Goal: Transaction & Acquisition: Register for event/course

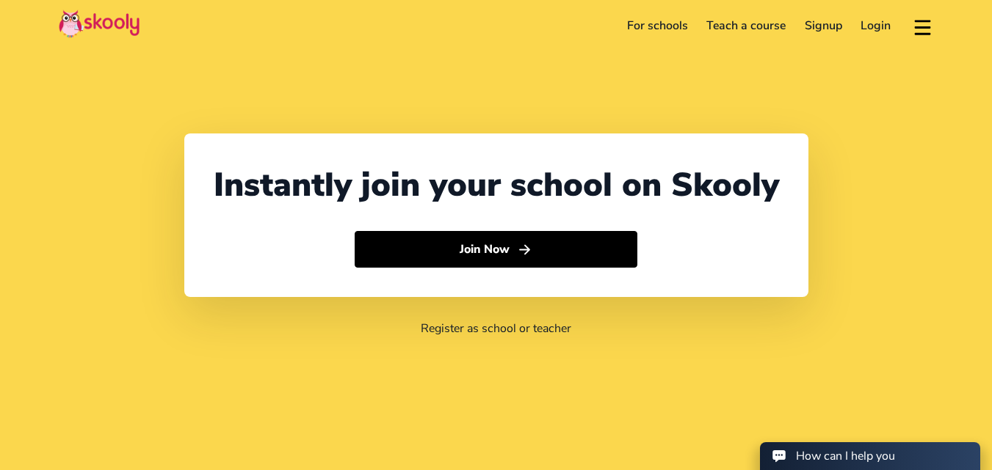
select select "91"
select select "[GEOGRAPHIC_DATA]"
select select "[GEOGRAPHIC_DATA]/[GEOGRAPHIC_DATA]"
click at [887, 25] on link "Login" at bounding box center [875, 25] width 49 height 23
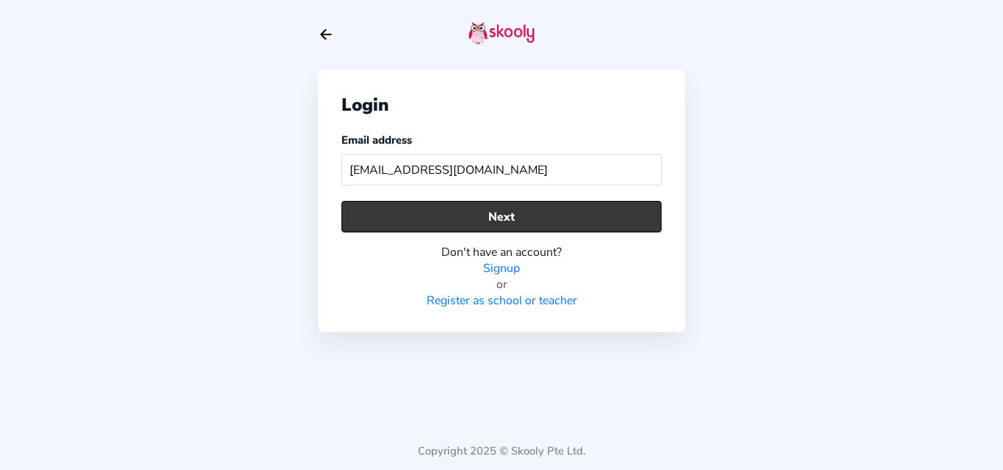
type input "[EMAIL_ADDRESS][DOMAIN_NAME]"
click at [505, 211] on button "Next" at bounding box center [501, 217] width 320 height 32
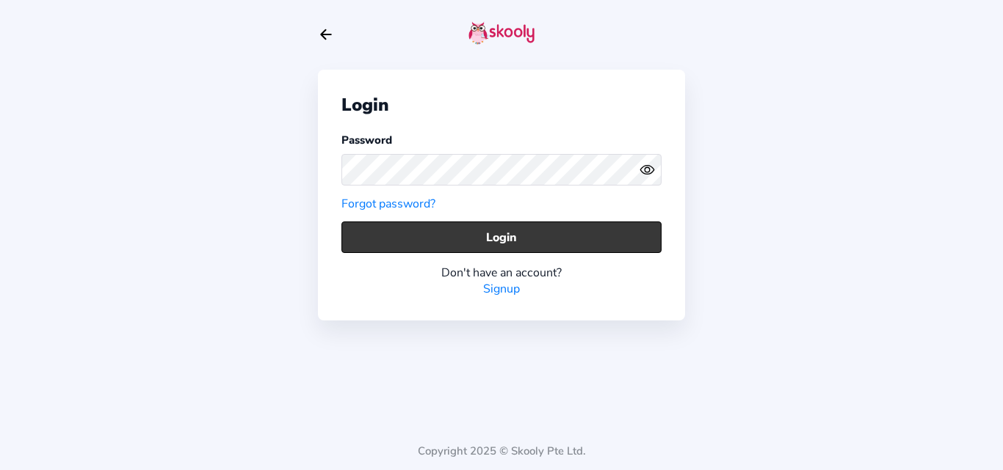
click at [374, 229] on button "Login" at bounding box center [501, 238] width 320 height 32
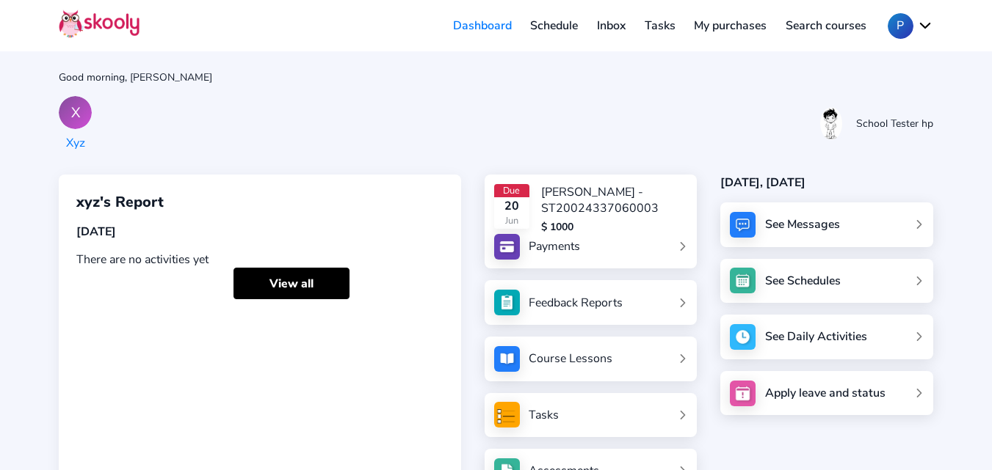
click at [558, 32] on link "Schedule" at bounding box center [554, 25] width 67 height 23
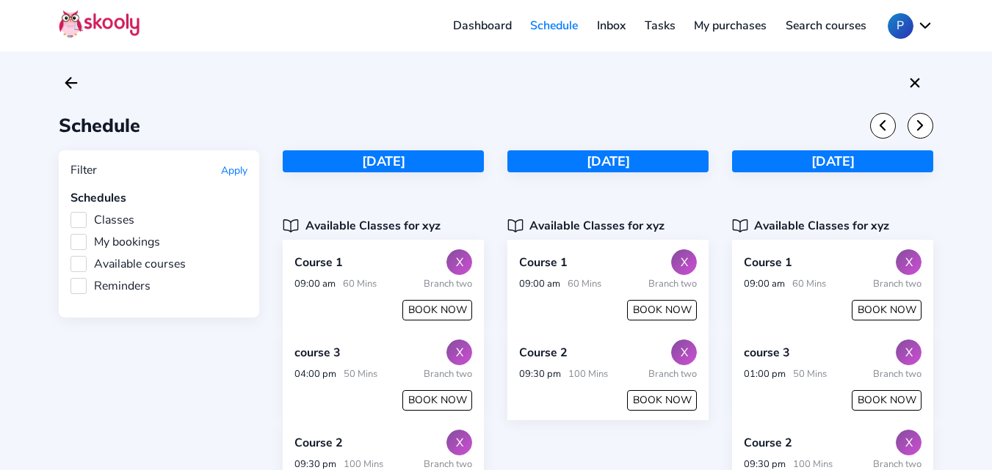
click at [85, 244] on label "My bookings" at bounding box center [115, 242] width 90 height 16
click at [70, 234] on input "My bookings" at bounding box center [70, 234] width 0 height 0
click at [239, 169] on button "Apply" at bounding box center [234, 171] width 26 height 14
click at [81, 265] on label "Available courses" at bounding box center [127, 264] width 115 height 16
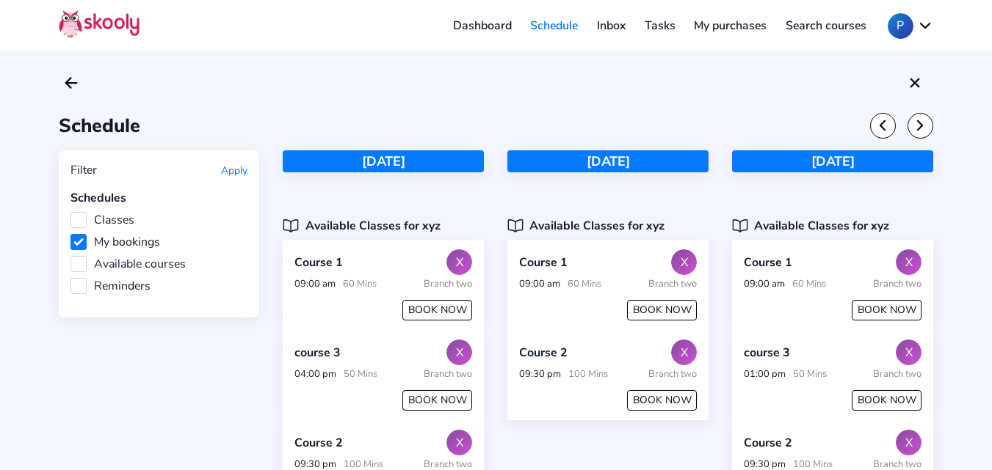
click at [70, 256] on input "Available courses" at bounding box center [70, 256] width 0 height 0
click at [81, 237] on label "My bookings" at bounding box center [115, 242] width 90 height 16
click at [70, 234] on input "My bookings" at bounding box center [70, 234] width 0 height 0
click at [237, 168] on button "Apply" at bounding box center [234, 171] width 26 height 14
click at [923, 133] on icon "Chevron Forward" at bounding box center [920, 125] width 16 height 16
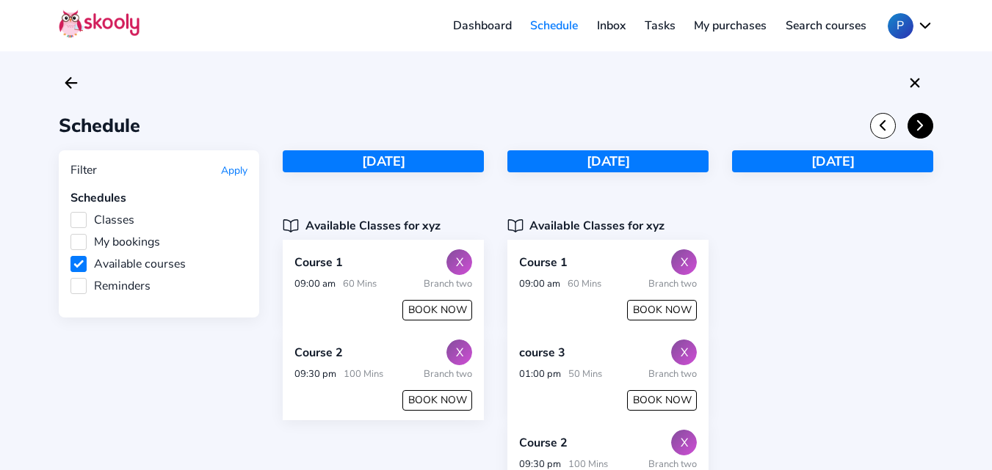
click at [923, 133] on icon "Chevron Forward" at bounding box center [920, 125] width 16 height 16
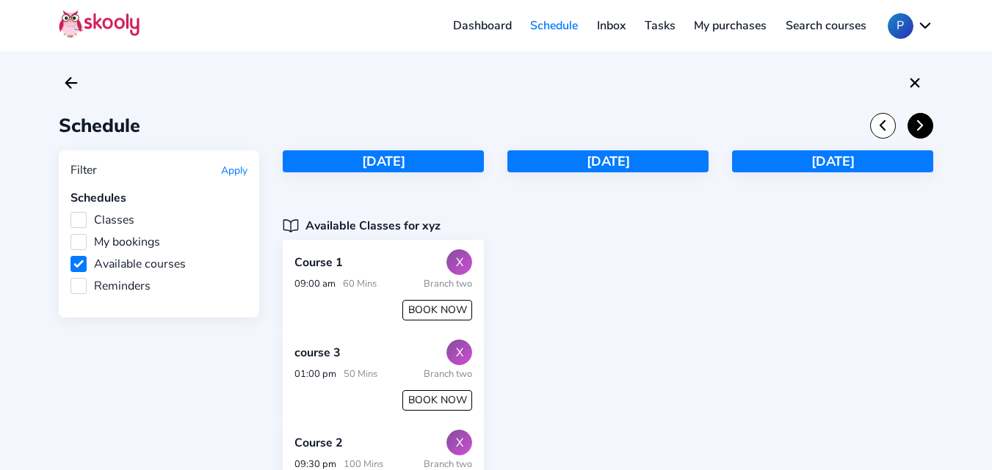
click at [923, 133] on icon "Chevron Forward" at bounding box center [920, 125] width 16 height 16
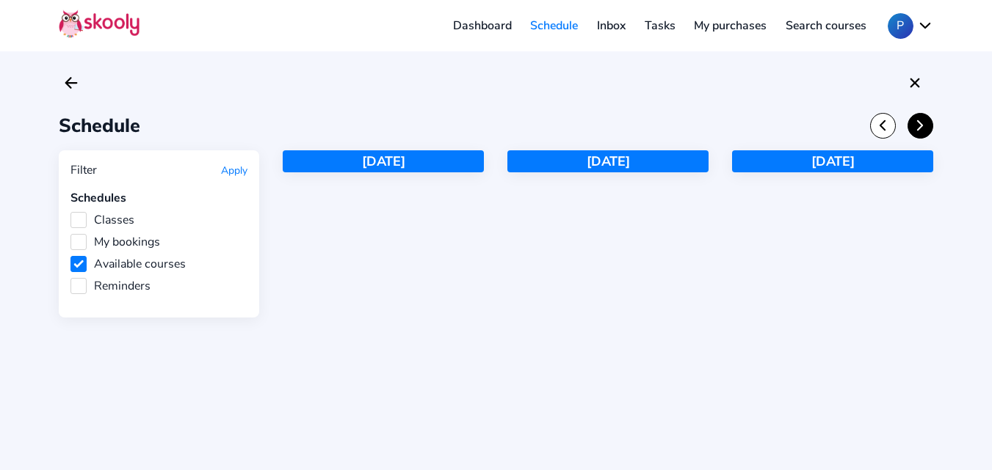
click at [923, 133] on icon "Chevron Forward" at bounding box center [920, 125] width 16 height 16
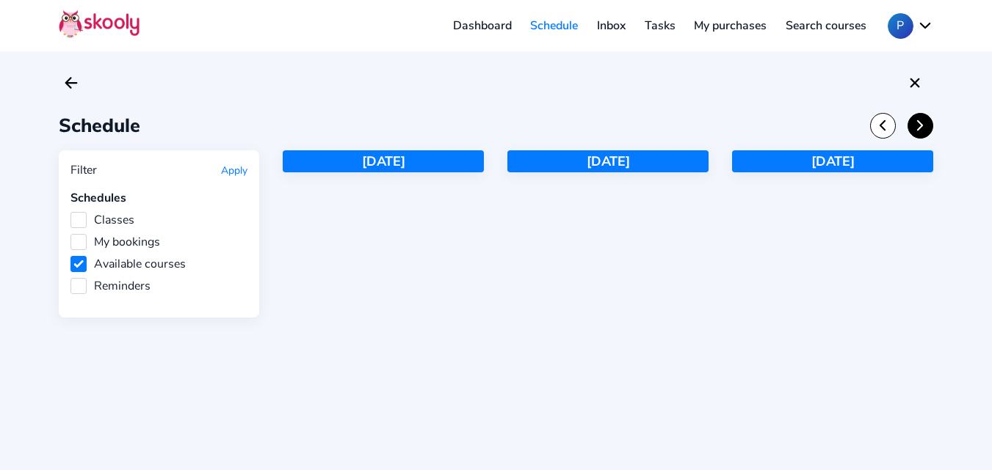
click at [923, 133] on icon "Chevron Forward" at bounding box center [920, 125] width 16 height 16
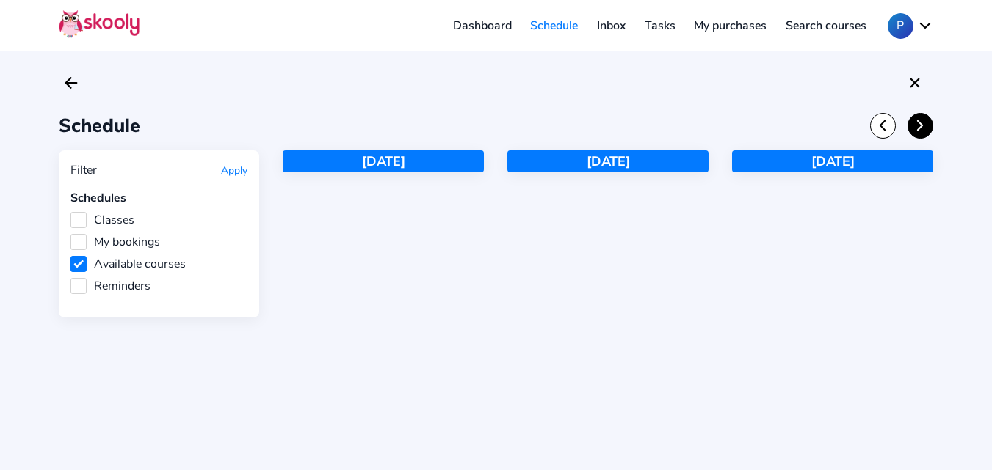
click at [923, 133] on icon "Chevron Forward" at bounding box center [920, 125] width 16 height 16
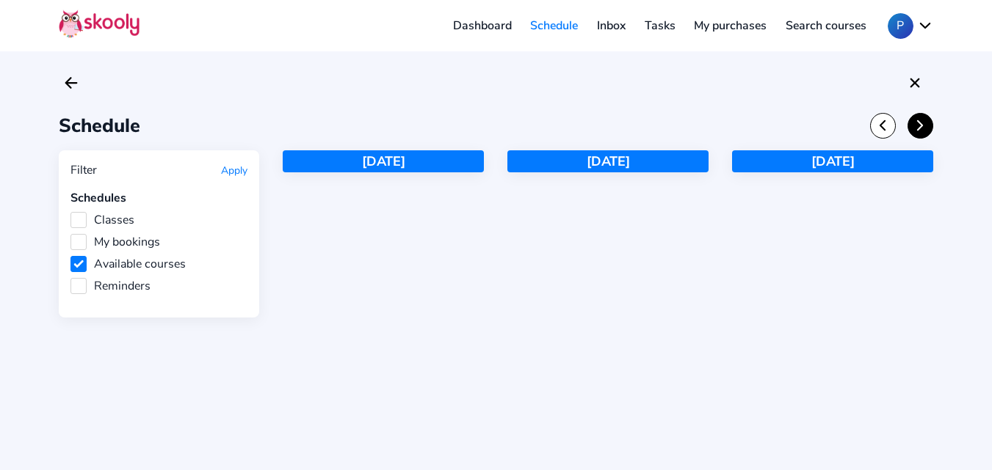
click at [923, 133] on icon "Chevron Forward" at bounding box center [920, 125] width 16 height 16
click at [523, 308] on div "[DATE]" at bounding box center [607, 233] width 201 height 167
click at [75, 265] on label "Available courses" at bounding box center [127, 264] width 115 height 16
click at [70, 256] on input "Available courses" at bounding box center [70, 256] width 0 height 0
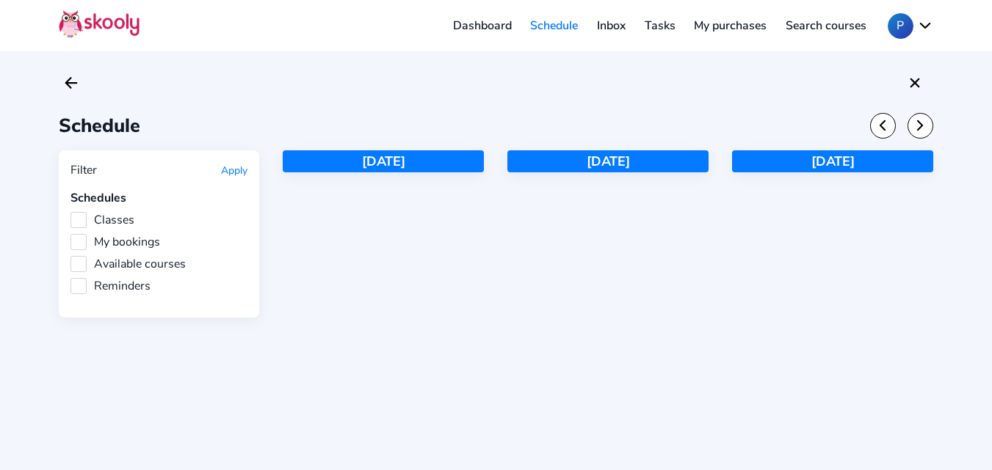
click at [236, 172] on button "Apply" at bounding box center [234, 171] width 26 height 14
click at [879, 123] on icon "Chevron Back" at bounding box center [882, 125] width 16 height 16
click at [576, 99] on div "Schedule Filter Apply Schedules Classes My bookings Available courses Reminders…" at bounding box center [496, 235] width 992 height 470
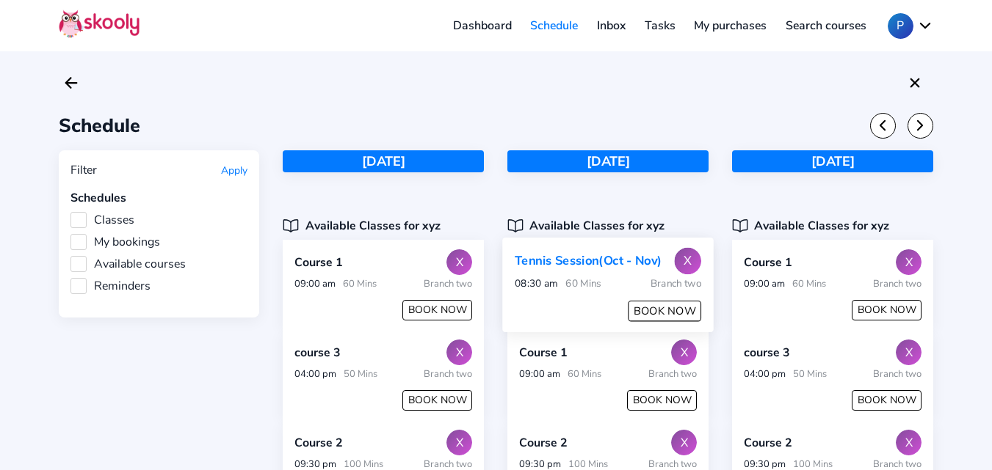
click at [664, 313] on button "BOOK NOW" at bounding box center [664, 311] width 73 height 21
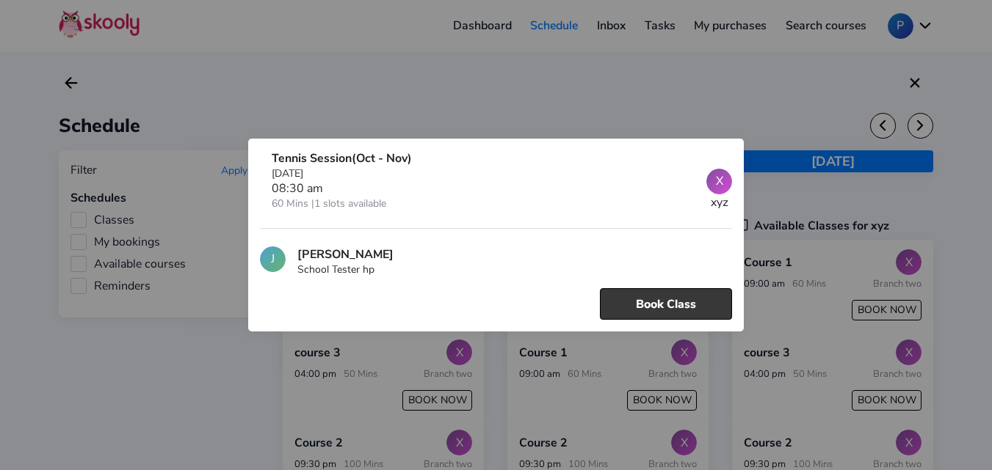
click at [643, 297] on button "Book Class" at bounding box center [666, 304] width 132 height 32
click at [643, 299] on button "Book Class" at bounding box center [666, 304] width 132 height 32
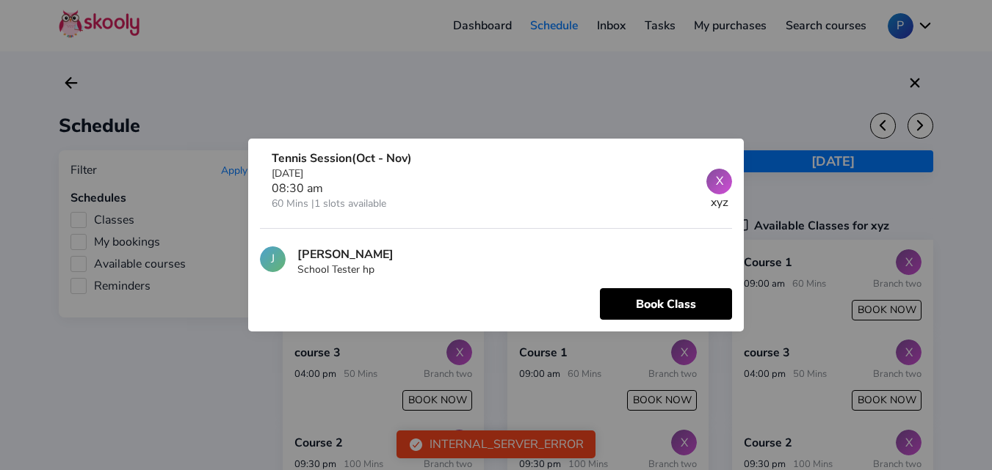
click at [658, 88] on div at bounding box center [496, 235] width 992 height 470
click at [723, 178] on div "X" at bounding box center [719, 182] width 26 height 26
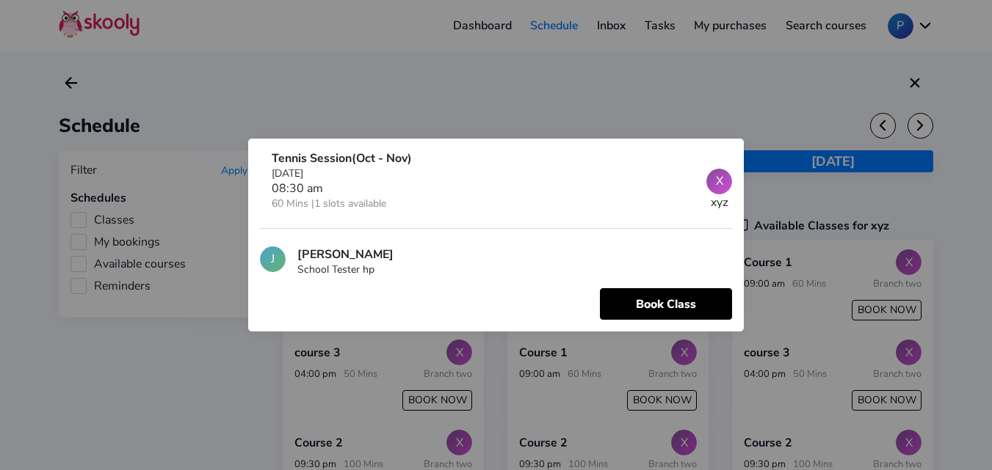
click at [170, 181] on div at bounding box center [496, 235] width 992 height 470
drag, startPoint x: 187, startPoint y: 349, endPoint x: 192, endPoint y: 305, distance: 44.3
click at [187, 349] on div at bounding box center [496, 235] width 992 height 470
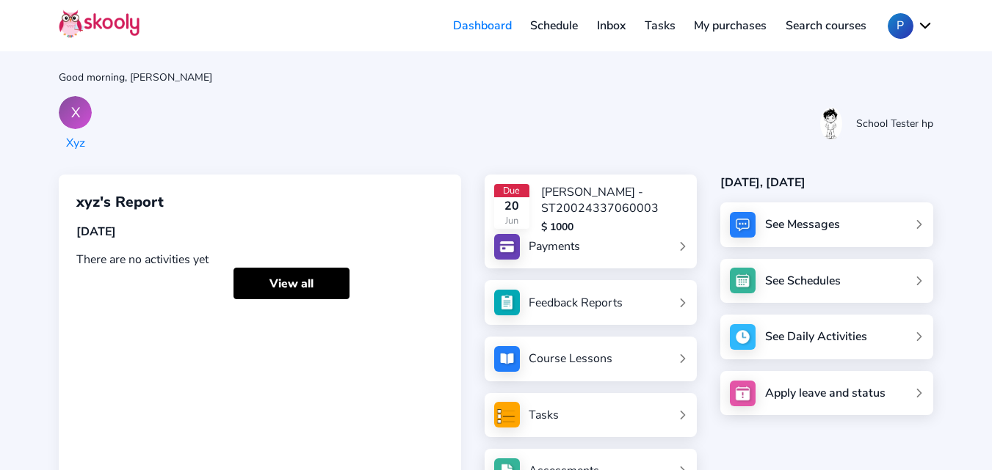
click at [440, 126] on div "X Xyz School Tester hp" at bounding box center [496, 123] width 874 height 55
click at [710, 29] on link "My purchases" at bounding box center [730, 25] width 92 height 23
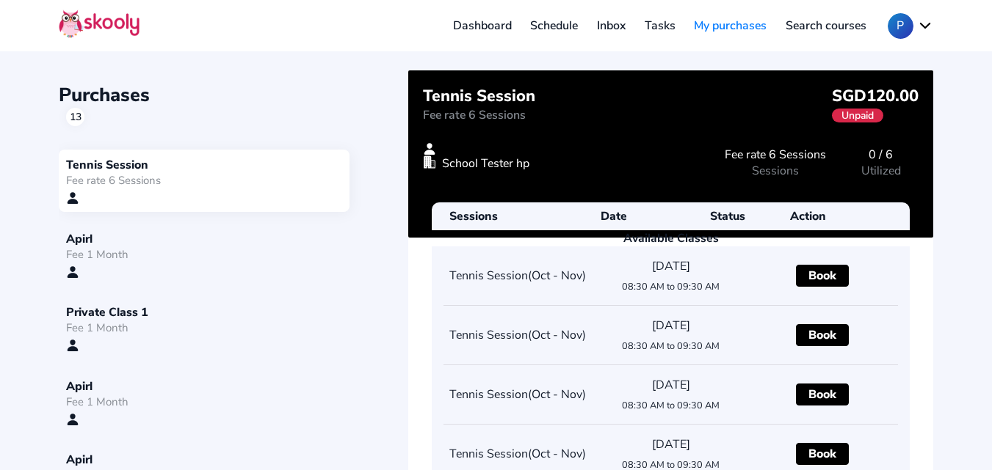
click at [339, 117] on div "Purchases 13" at bounding box center [233, 104] width 349 height 44
click at [484, 17] on link "Dashboard" at bounding box center [482, 25] width 78 height 23
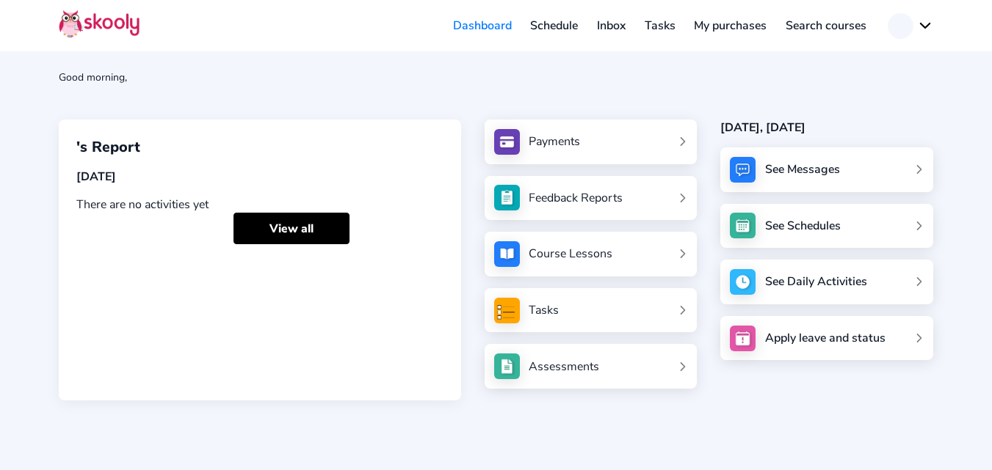
click at [468, 102] on div "Good morning, 's Report [DATE] There are no activities yet View all Payments Fe…" at bounding box center [496, 235] width 992 height 470
